Goal: Use online tool/utility

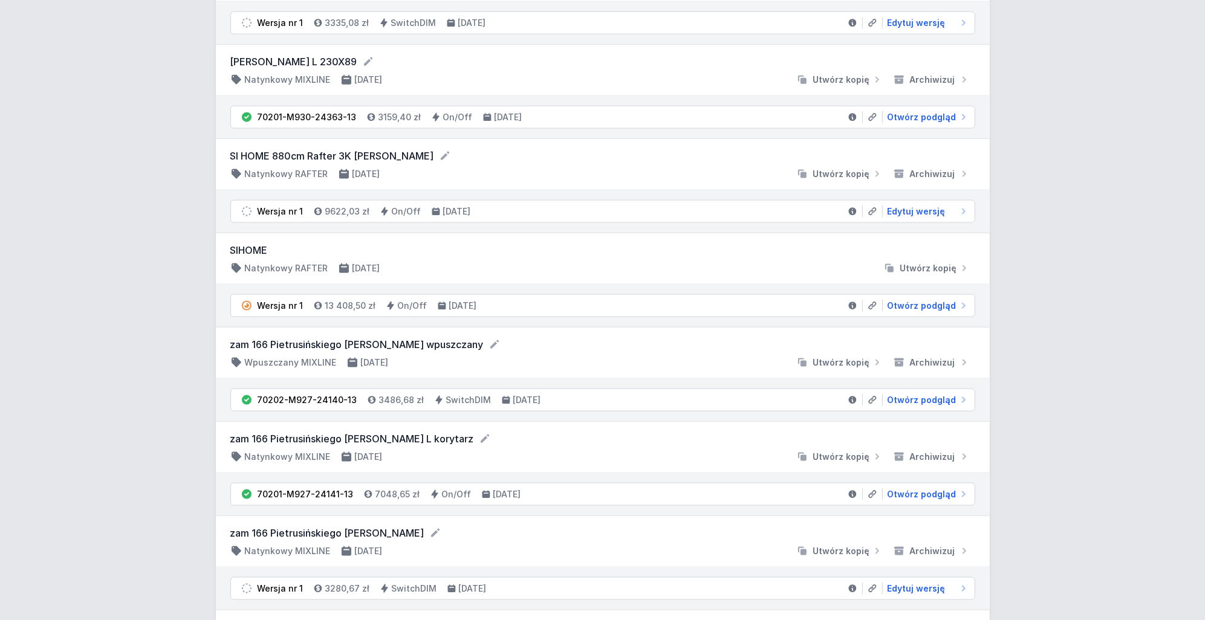
scroll to position [1685, 0]
click at [917, 500] on span "Otwórz podgląd" at bounding box center [922, 494] width 69 height 12
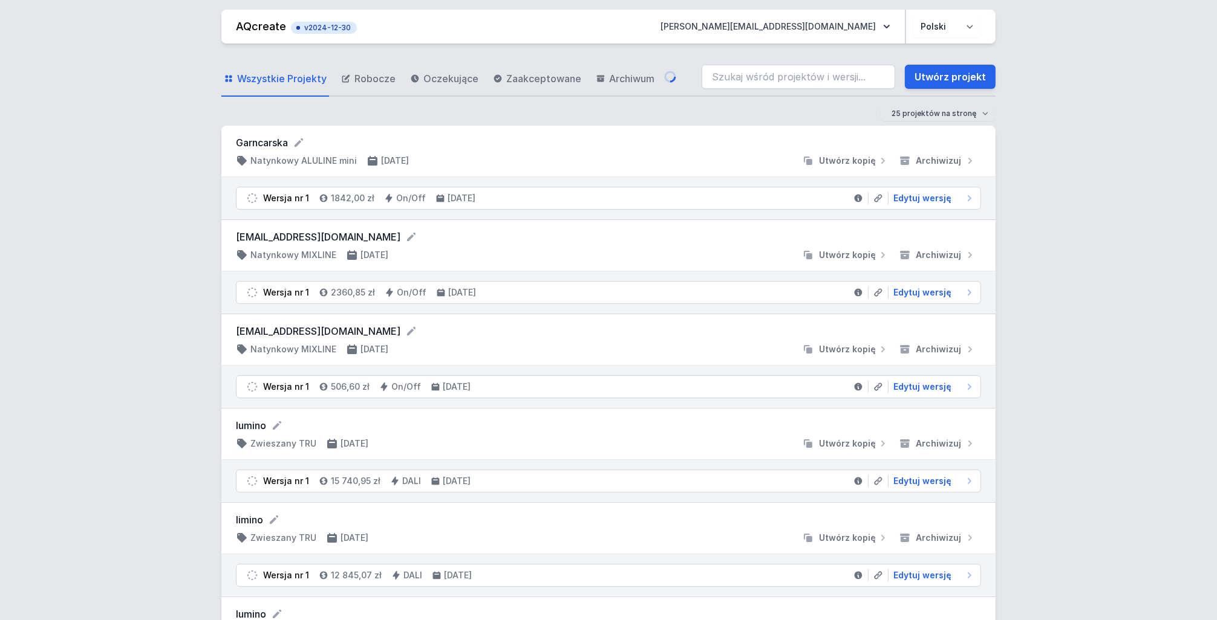
select select "2700"
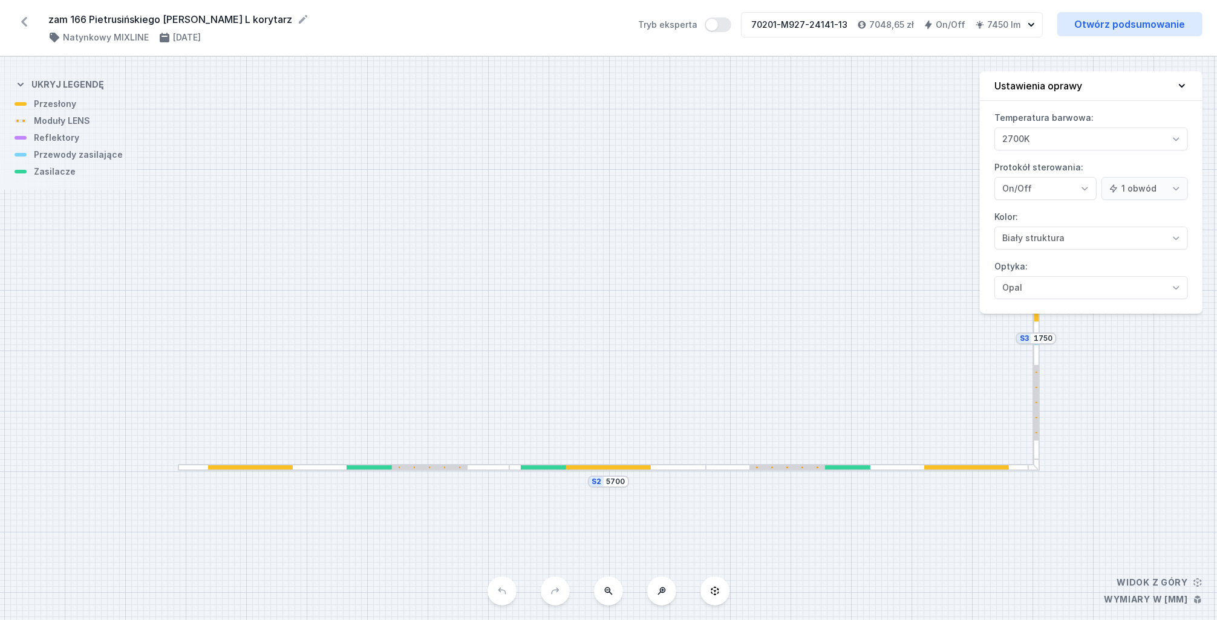
drag, startPoint x: 684, startPoint y: 285, endPoint x: 703, endPoint y: 274, distance: 21.7
click at [605, 470] on div at bounding box center [608, 468] width 85 height 4
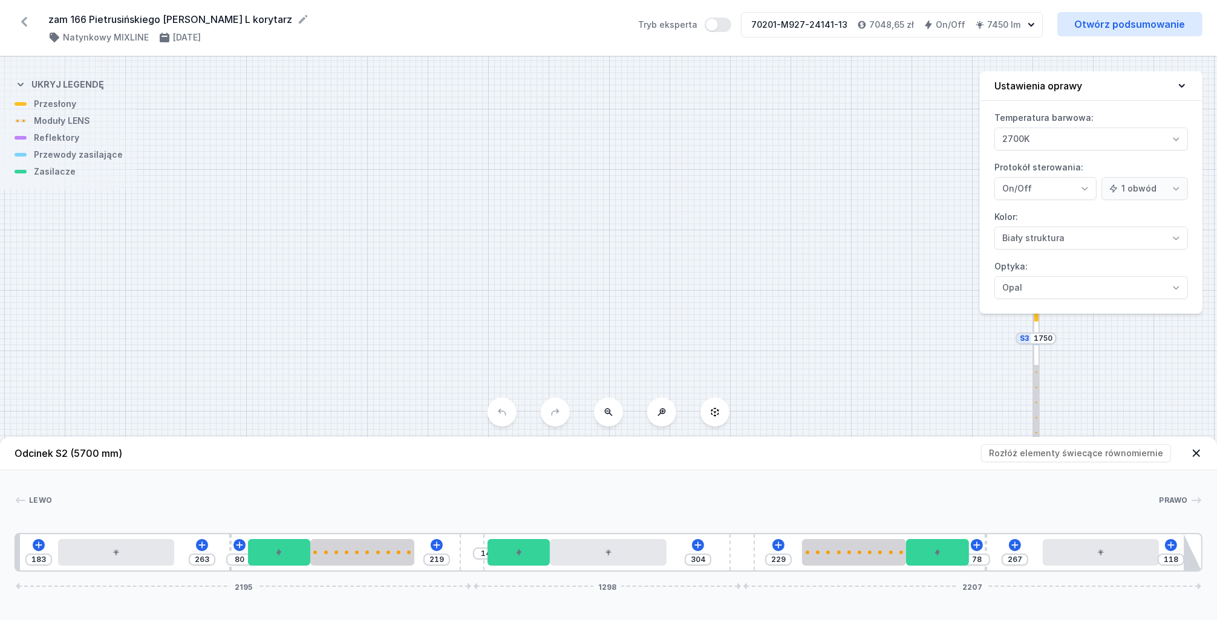
click at [1194, 451] on icon at bounding box center [1195, 453] width 7 height 7
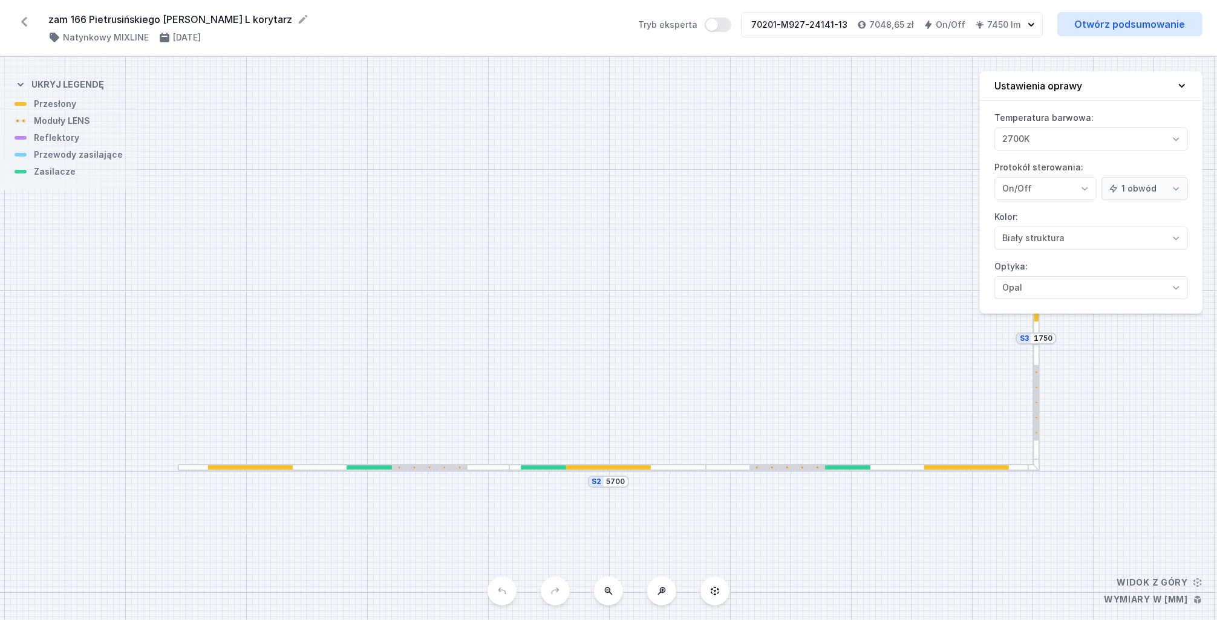
click at [981, 468] on div at bounding box center [966, 468] width 85 height 4
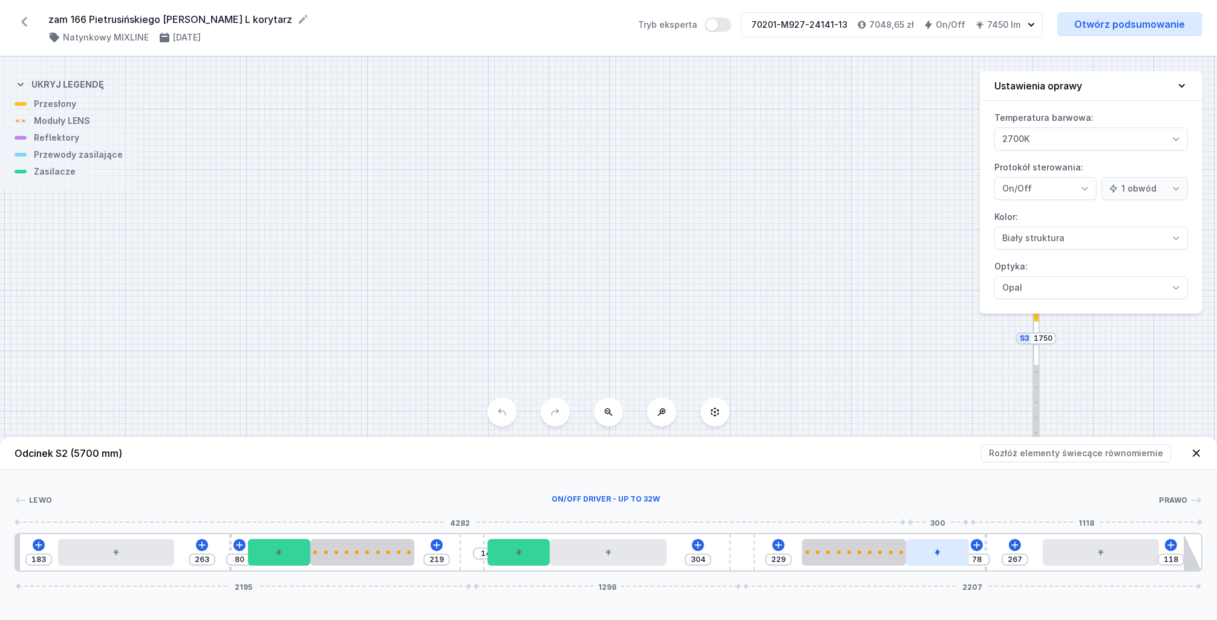
click at [946, 555] on div at bounding box center [937, 552] width 62 height 27
click at [537, 556] on div at bounding box center [518, 552] width 62 height 27
click at [294, 550] on div at bounding box center [279, 552] width 62 height 27
click at [1199, 451] on icon at bounding box center [1195, 453] width 7 height 7
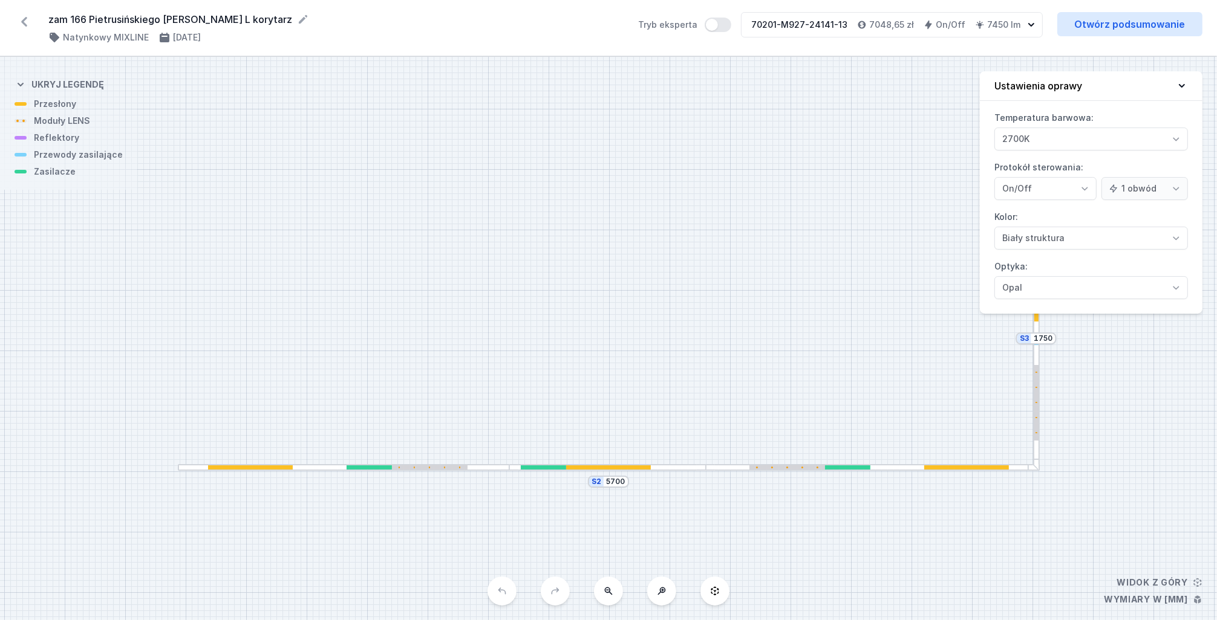
click at [862, 195] on div "S3 1750 S2 5700" at bounding box center [608, 339] width 1217 height 564
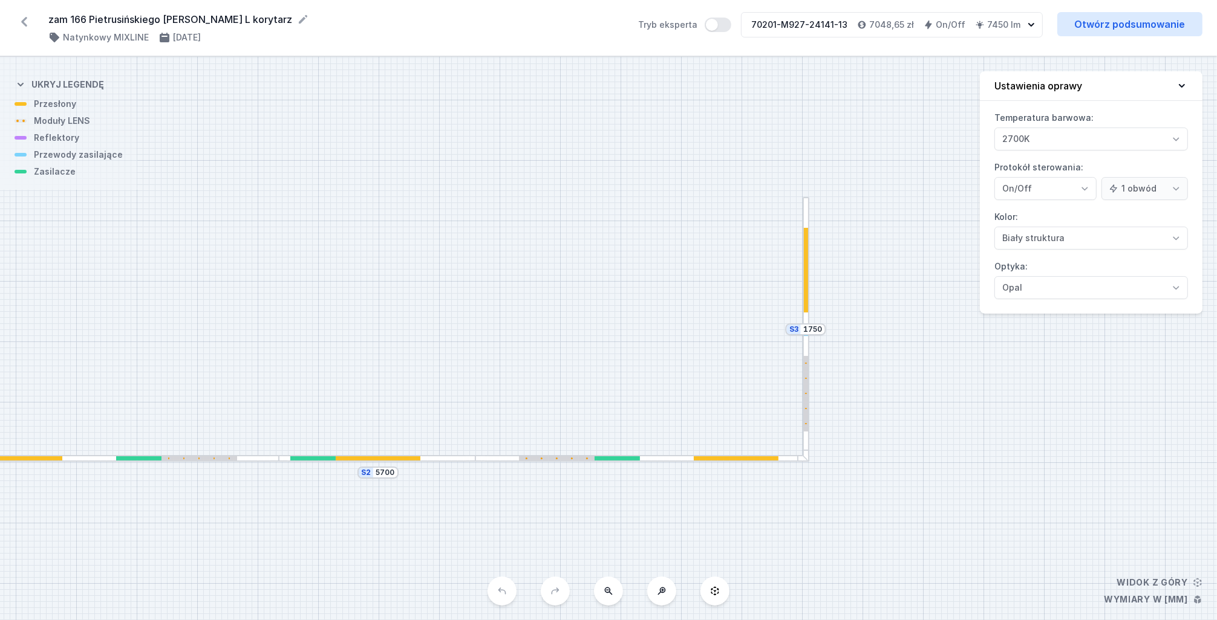
drag, startPoint x: 888, startPoint y: 203, endPoint x: 657, endPoint y: 193, distance: 230.6
click at [657, 193] on div "S3 1750 S2 5700" at bounding box center [608, 339] width 1217 height 564
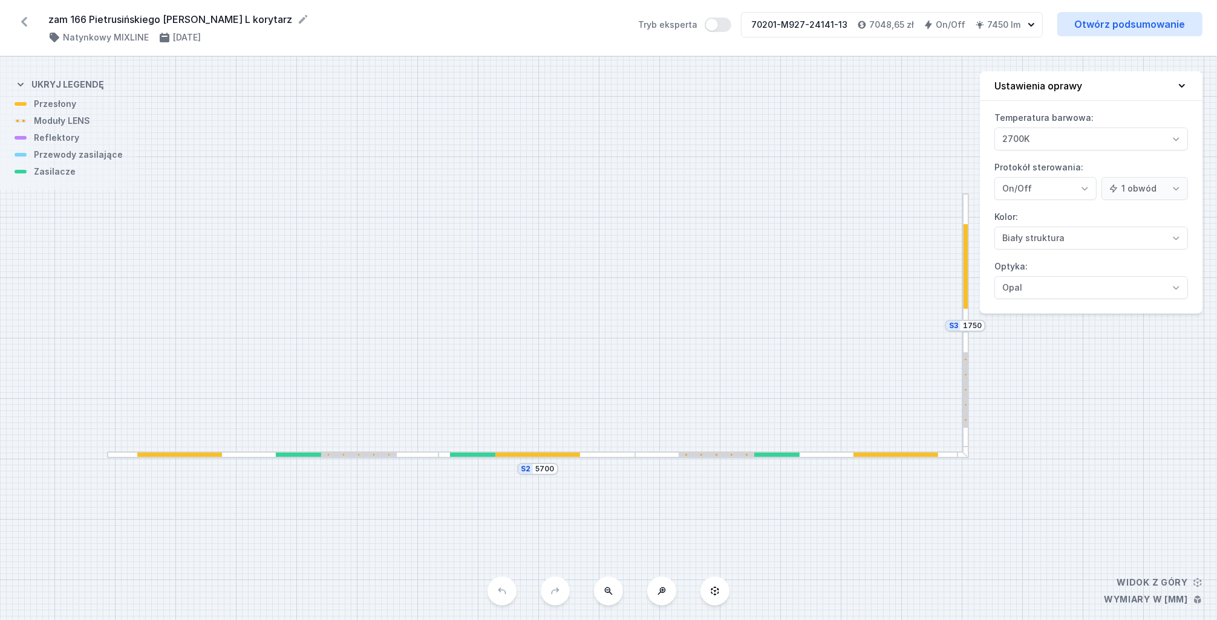
drag, startPoint x: 515, startPoint y: 345, endPoint x: 568, endPoint y: 396, distance: 73.6
click at [619, 359] on div "S3 1750 S2 5700" at bounding box center [608, 339] width 1217 height 564
